Goal: Manage account settings

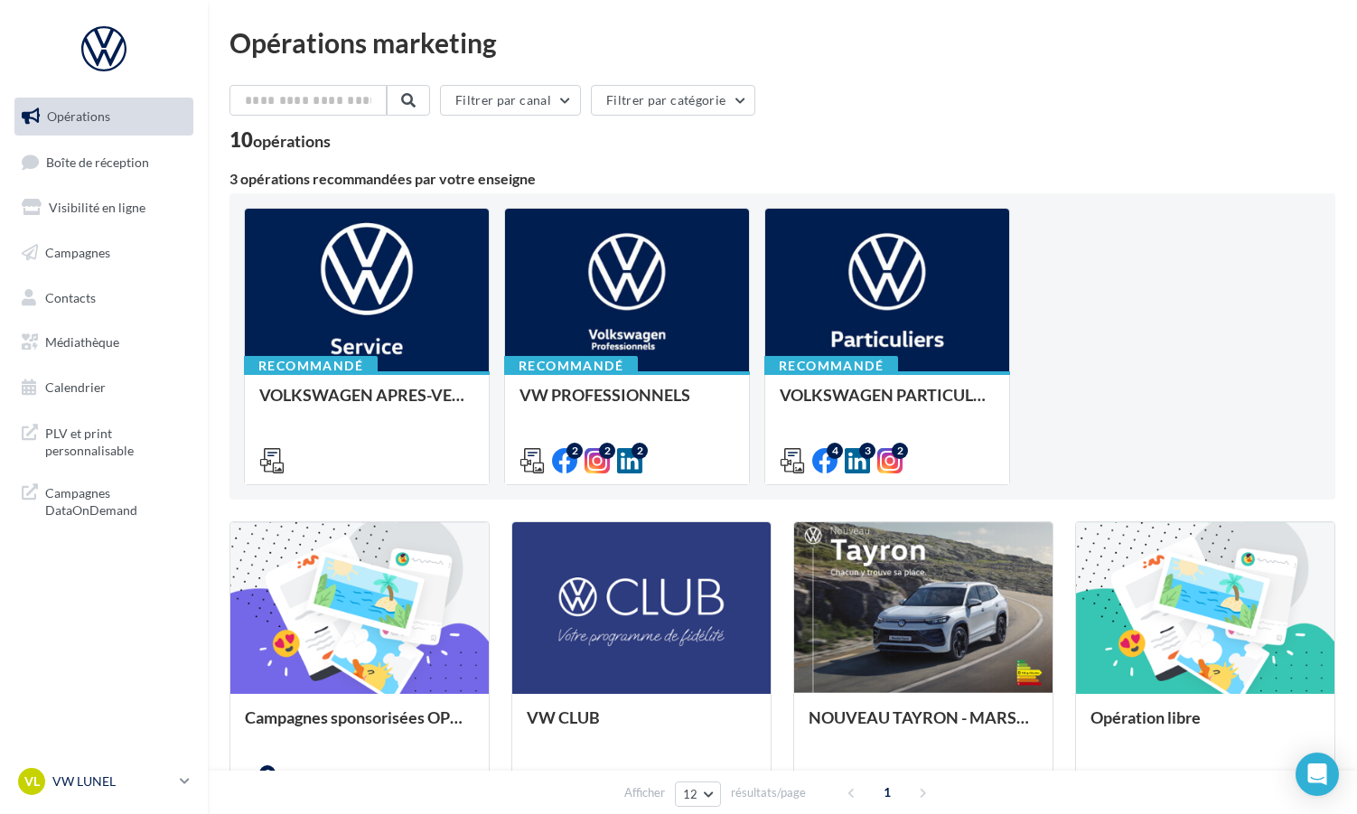
click at [107, 792] on div "VL VW LUNEL vw-lun-eli" at bounding box center [95, 781] width 154 height 27
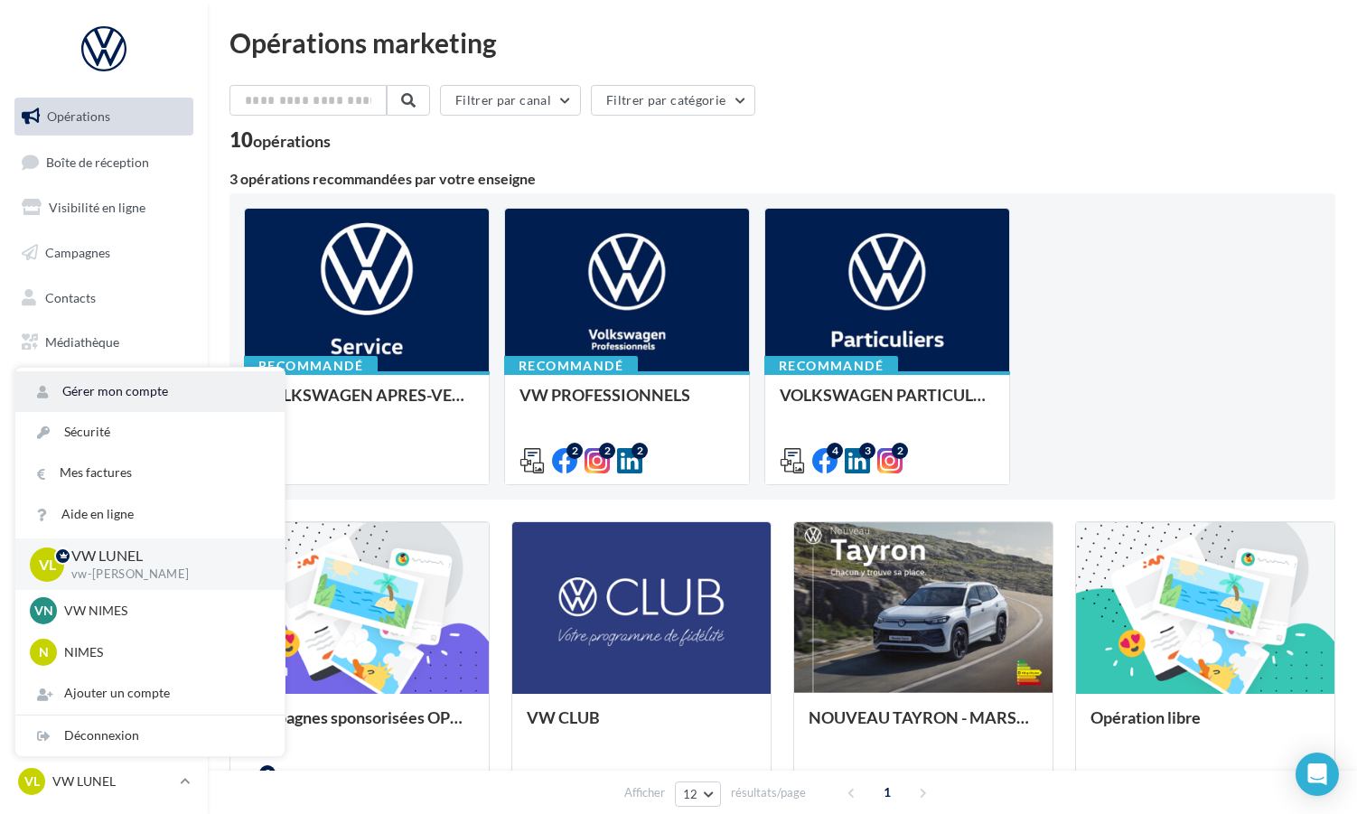
click at [96, 389] on link "Gérer mon compte" at bounding box center [149, 391] width 269 height 41
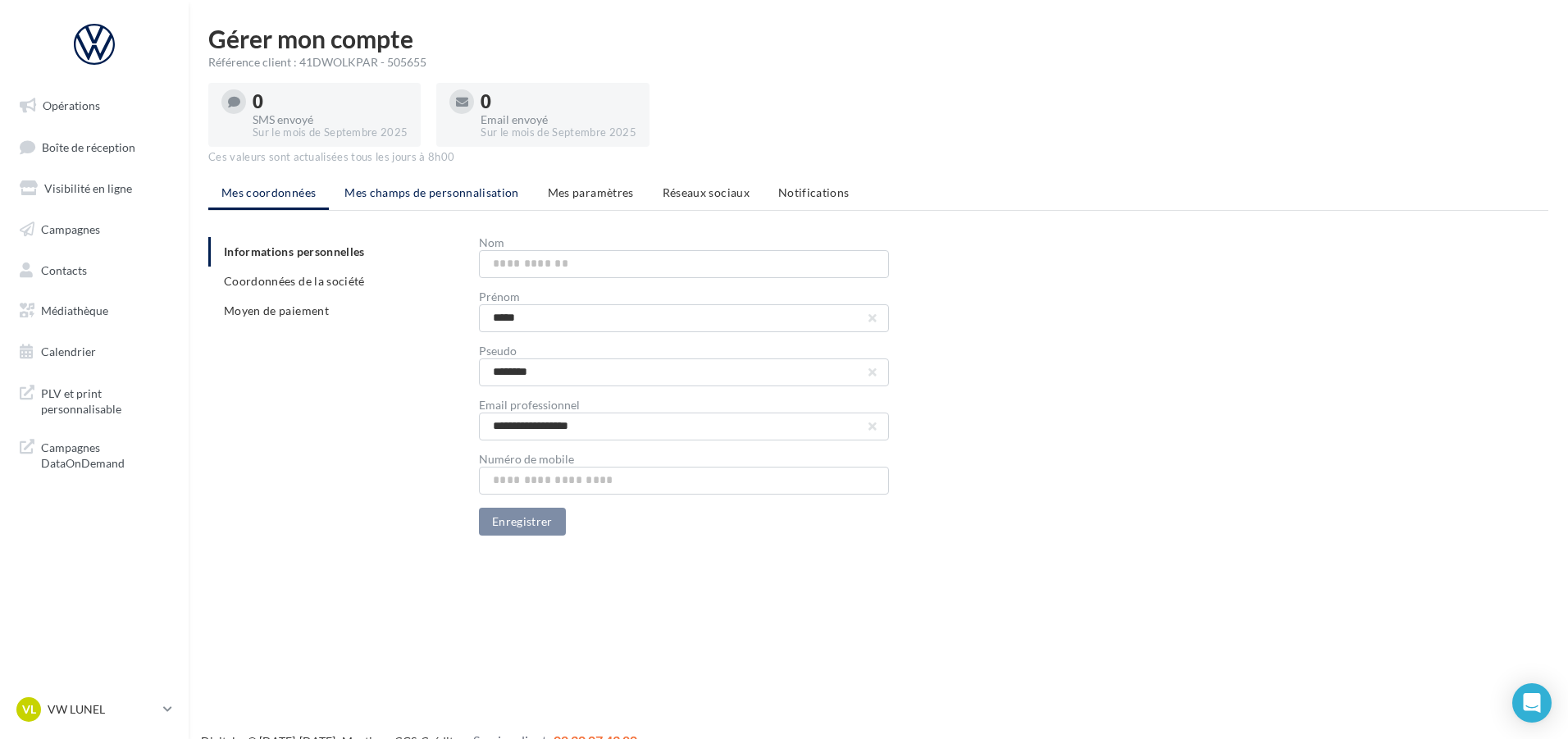
click at [419, 191] on span "Mes champs de personnalisation" at bounding box center [431, 192] width 174 height 14
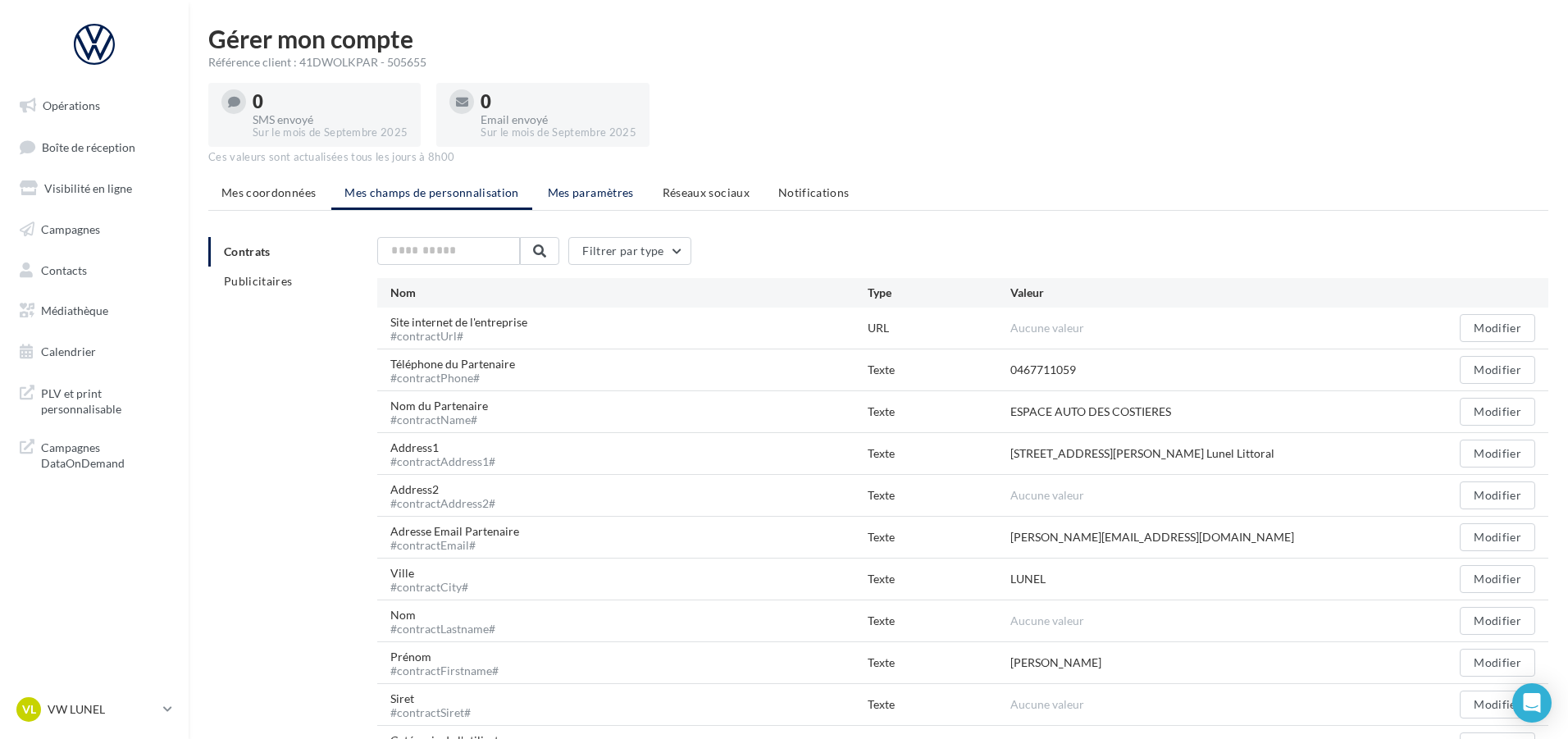
click at [583, 194] on span "Mes paramètres" at bounding box center [590, 192] width 86 height 14
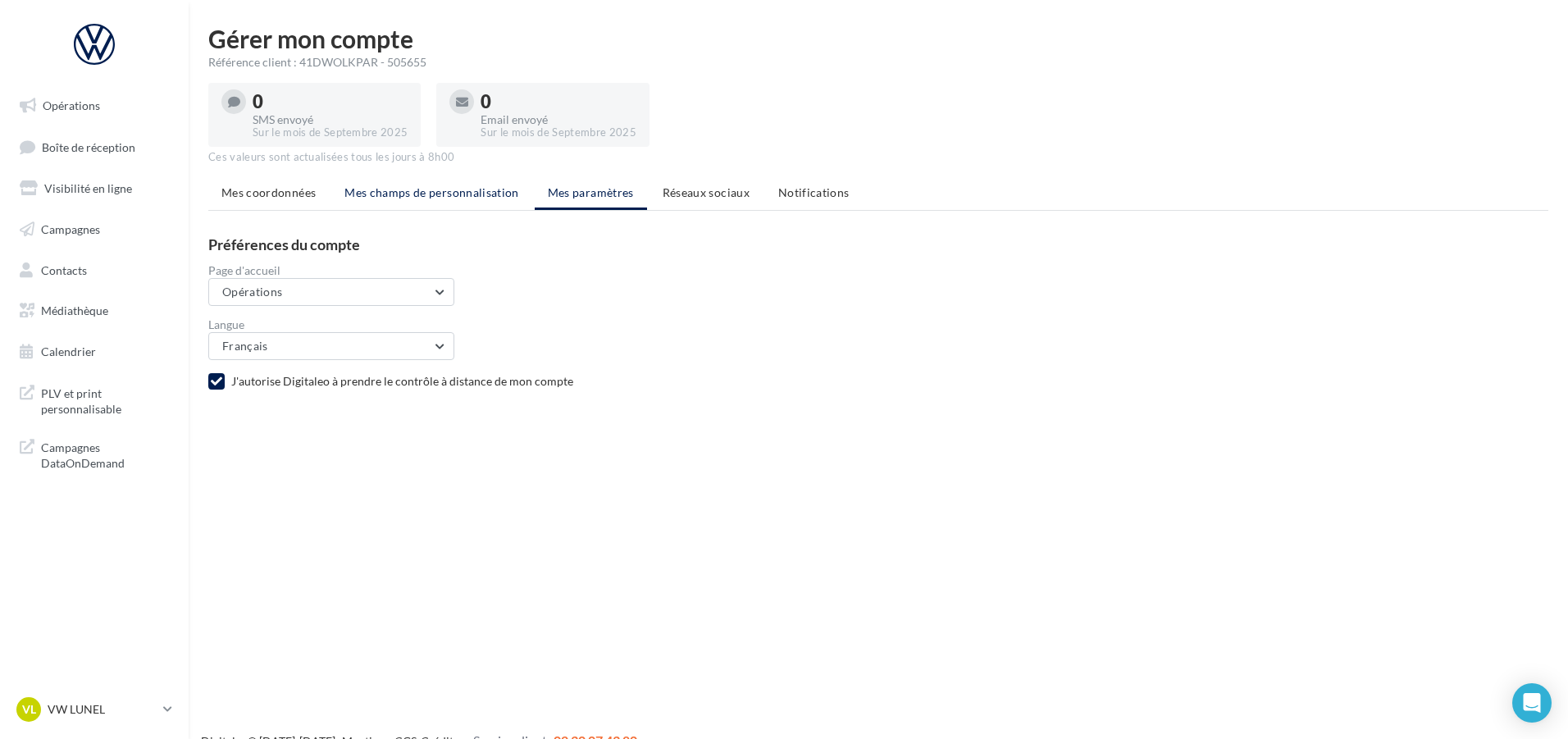
click at [444, 195] on span "Mes champs de personnalisation" at bounding box center [431, 192] width 174 height 14
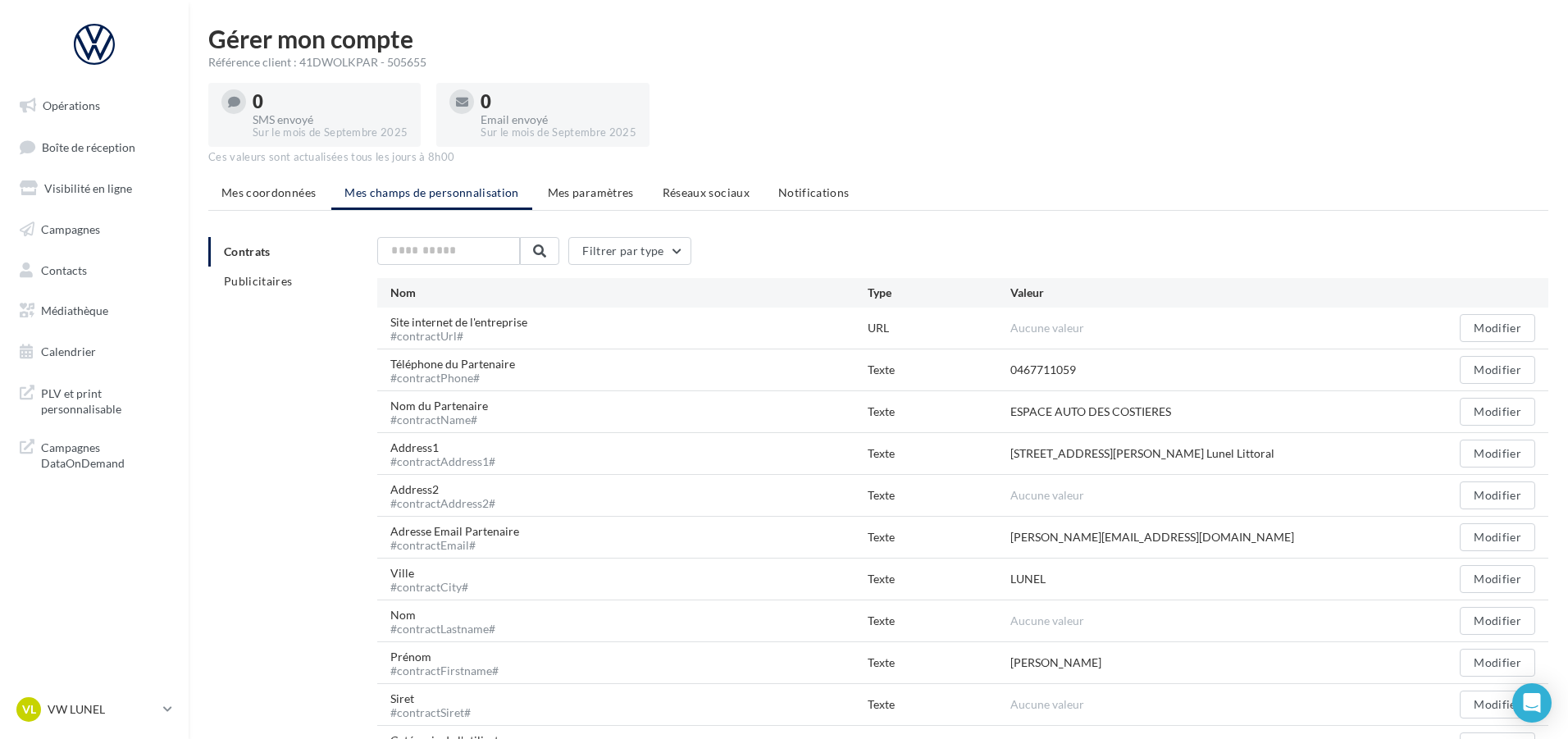
scroll to position [84, 0]
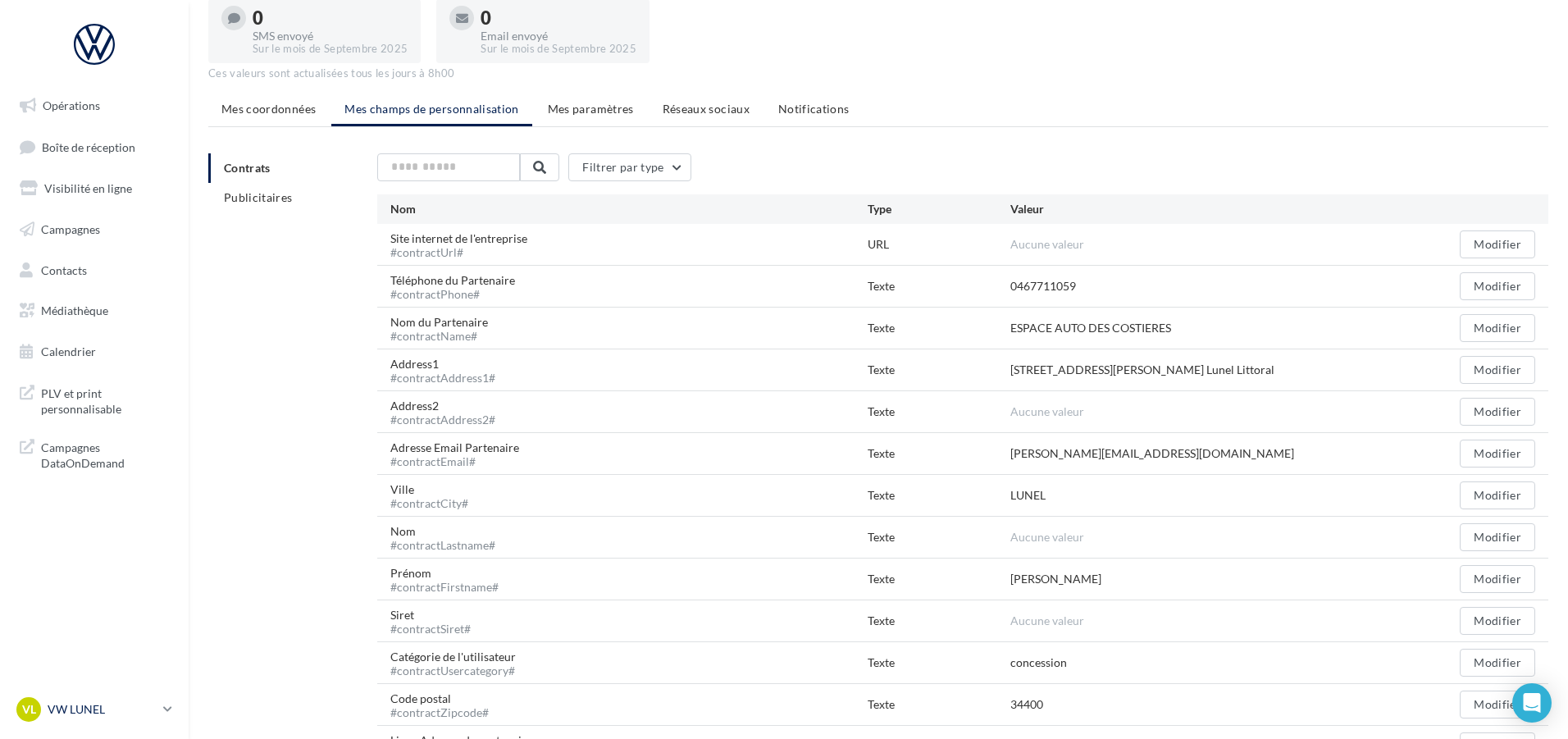
click at [79, 702] on p "VW LUNEL" at bounding box center [102, 709] width 109 height 16
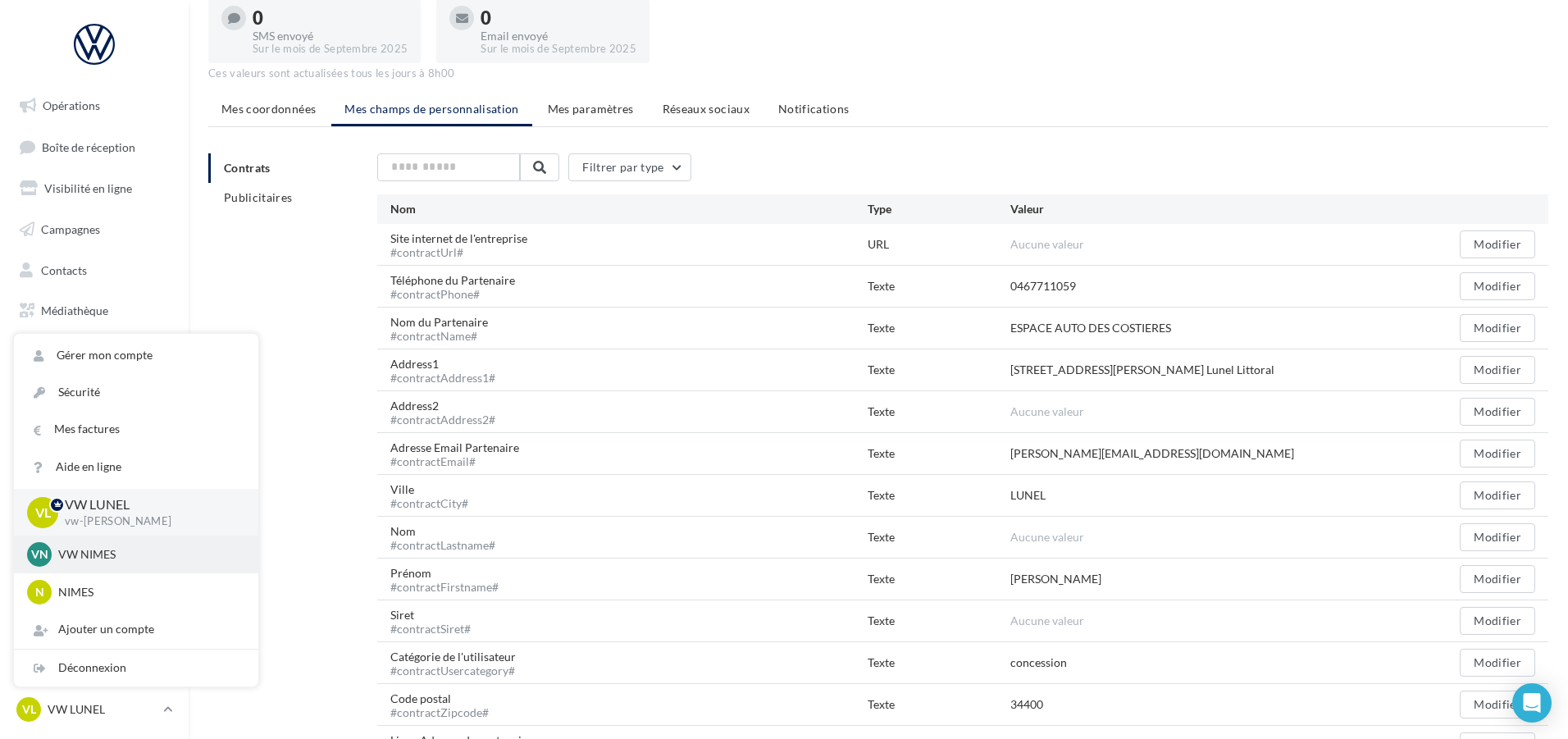
click at [84, 558] on p "VW NIMES" at bounding box center [148, 555] width 181 height 16
